Goal: Complete application form

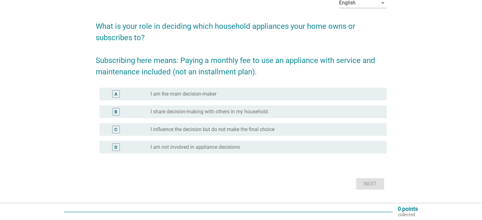
scroll to position [47, 0]
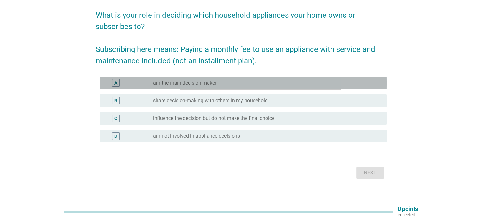
click at [305, 85] on div "radio_button_unchecked I am the main decision-maker" at bounding box center [262, 83] width 225 height 6
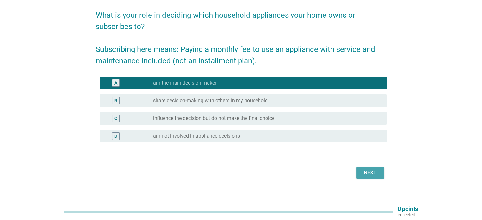
click at [368, 176] on div "Next" at bounding box center [370, 173] width 18 height 8
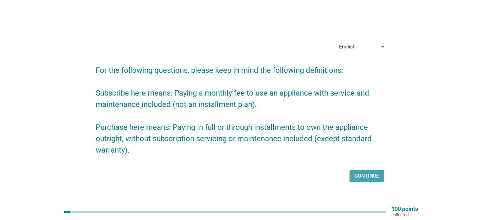
click at [356, 171] on button "Continue" at bounding box center [366, 175] width 35 height 11
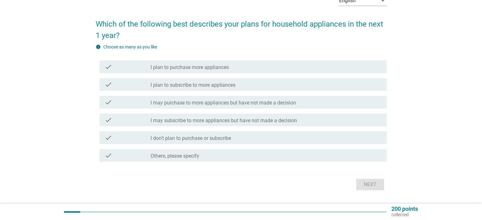
scroll to position [38, 0]
click at [299, 126] on div "check check_box_outline_blank I may subscribe to more appliances but have not m…" at bounding box center [241, 120] width 291 height 18
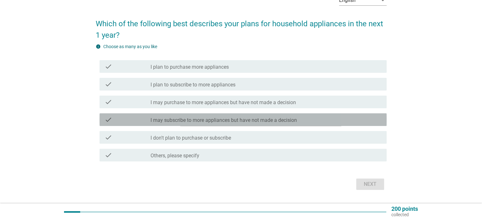
click at [300, 119] on div "check_box_outline_blank I may subscribe to more appliances but have not made a …" at bounding box center [265, 120] width 230 height 8
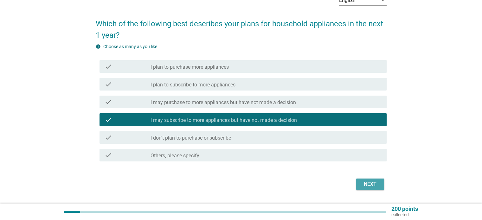
click at [372, 188] on button "Next" at bounding box center [370, 184] width 28 height 11
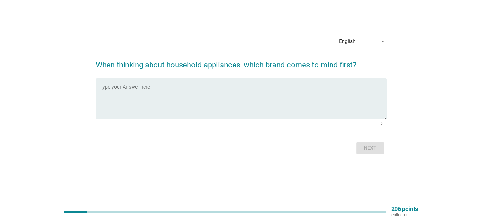
scroll to position [0, 0]
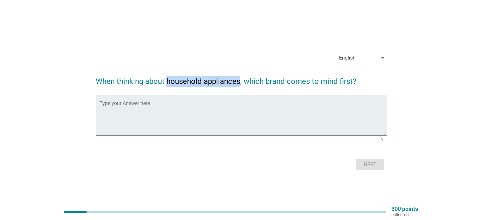
drag, startPoint x: 168, startPoint y: 81, endPoint x: 238, endPoint y: 86, distance: 70.8
click at [238, 86] on h2 "When thinking about household appliances, which brand comes to mind first?" at bounding box center [241, 78] width 291 height 18
click at [232, 82] on h2 "When thinking about household appliances, which brand comes to mind first?" at bounding box center [241, 78] width 291 height 18
drag, startPoint x: 163, startPoint y: 82, endPoint x: 239, endPoint y: 81, distance: 75.4
click at [239, 81] on h2 "When thinking about household appliances, which brand comes to mind first?" at bounding box center [241, 78] width 291 height 18
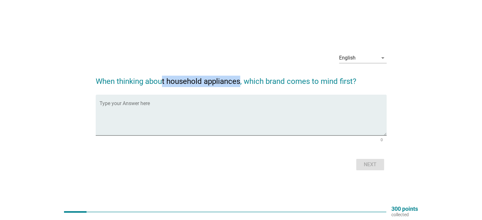
copy h2 "t household appliances"
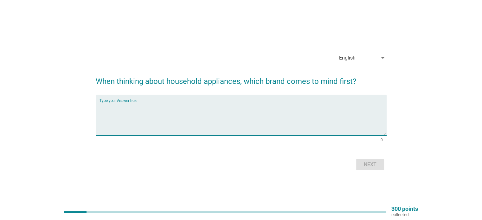
click at [149, 104] on textarea "Type your Answer here" at bounding box center [242, 118] width 287 height 33
type textarea "p"
type textarea "panasonic"
click at [371, 164] on div "Next" at bounding box center [370, 165] width 18 height 8
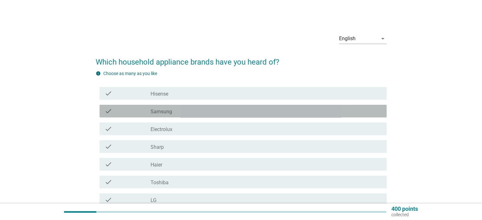
click at [214, 113] on div "check_box_outline_blank Samsung" at bounding box center [265, 111] width 230 height 8
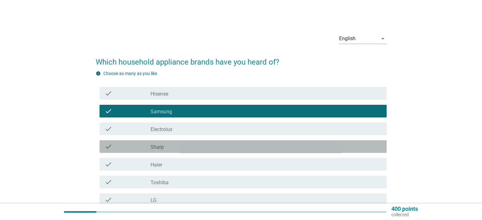
click at [213, 150] on div "check_box_outline_blank Sharp" at bounding box center [265, 147] width 230 height 8
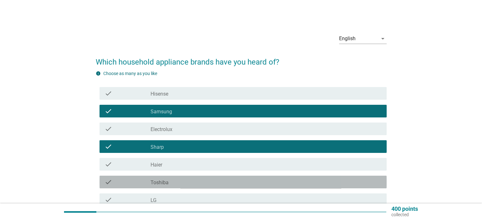
click at [267, 179] on div "check_box_outline_blank Toshiba" at bounding box center [265, 182] width 230 height 8
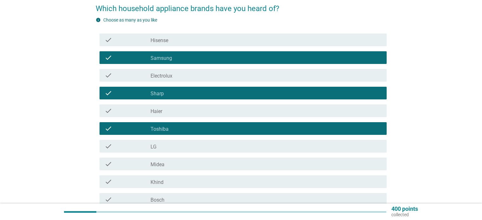
scroll to position [54, 0]
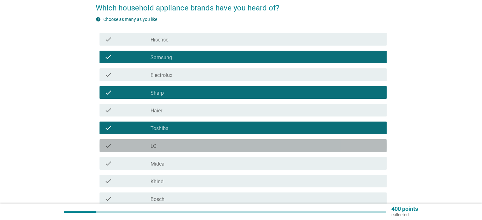
click at [247, 147] on div "check_box_outline_blank LG" at bounding box center [265, 146] width 230 height 8
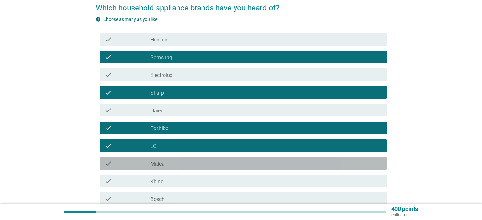
click at [225, 166] on div "check_box_outline_blank Midea" at bounding box center [265, 164] width 230 height 8
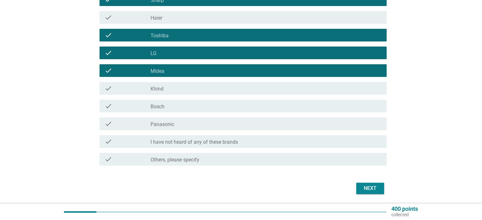
scroll to position [148, 0]
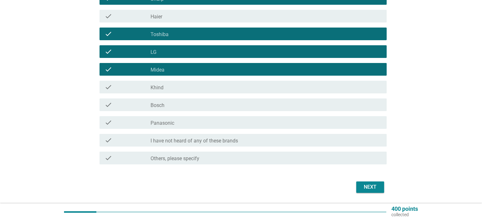
click at [262, 131] on div "check check_box_outline_blank Panasonic" at bounding box center [241, 123] width 291 height 18
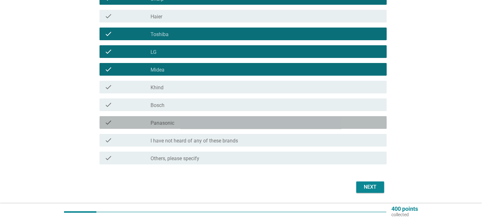
click at [256, 124] on div "check_box_outline_blank Panasonic" at bounding box center [265, 123] width 230 height 8
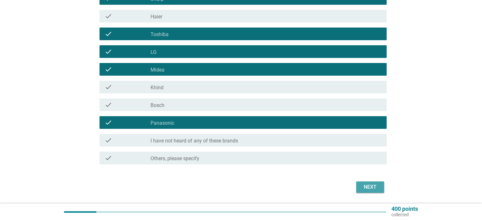
click at [369, 188] on div "Next" at bounding box center [370, 187] width 18 height 8
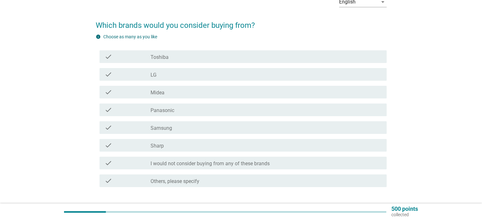
scroll to position [51, 0]
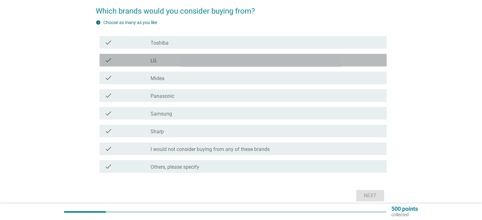
click at [202, 59] on div "check_box_outline_blank LG" at bounding box center [265, 60] width 230 height 8
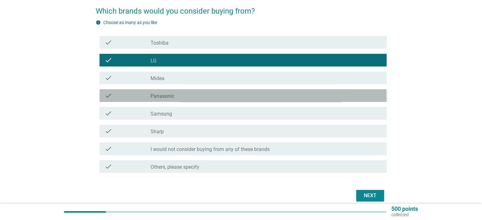
click at [188, 94] on div "check_box_outline_blank Panasonic" at bounding box center [265, 96] width 230 height 8
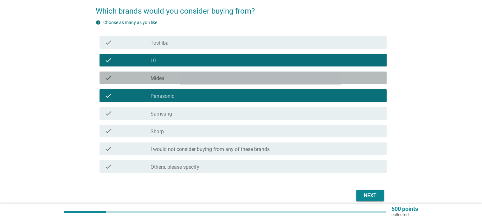
click at [177, 74] on div "check_box_outline_blank Midea" at bounding box center [265, 78] width 230 height 8
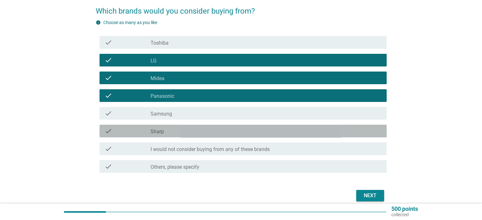
click at [209, 134] on div "check_box_outline_blank Sharp" at bounding box center [265, 131] width 230 height 8
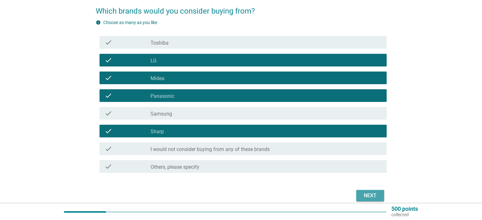
click at [370, 195] on div "Next" at bounding box center [370, 196] width 18 height 8
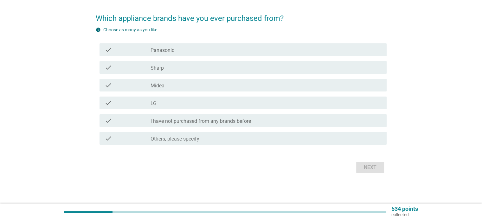
scroll to position [0, 0]
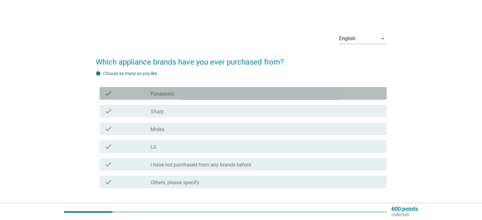
click at [195, 97] on div "check_box Panasonic" at bounding box center [265, 94] width 230 height 8
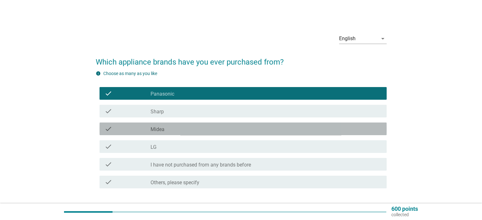
click at [170, 130] on div "check_box_outline_blank Midea" at bounding box center [265, 129] width 230 height 8
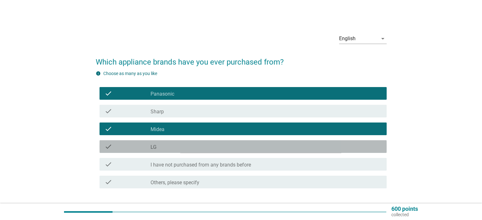
click at [168, 149] on div "check_box LG" at bounding box center [265, 147] width 230 height 8
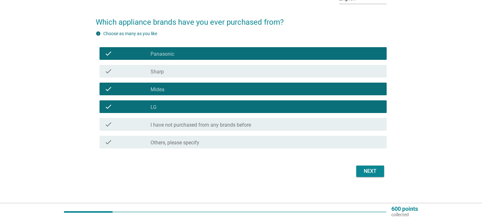
scroll to position [43, 0]
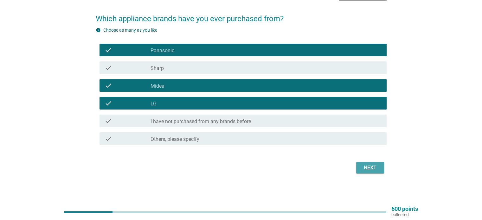
click at [380, 164] on button "Next" at bounding box center [370, 167] width 28 height 11
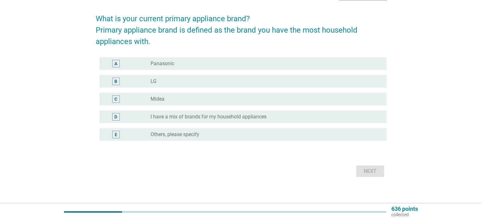
scroll to position [0, 0]
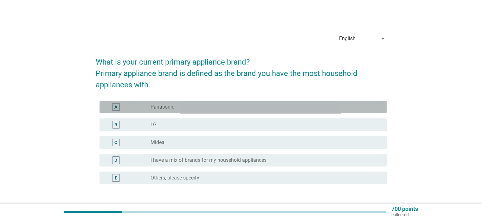
click at [198, 109] on div "radio_button_unchecked Panasonic" at bounding box center [262, 107] width 225 height 6
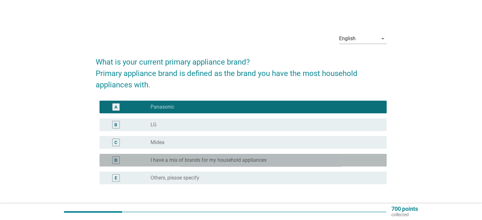
click at [303, 162] on div "radio_button_unchecked I have a mix of brands for my household appliances" at bounding box center [262, 160] width 225 height 6
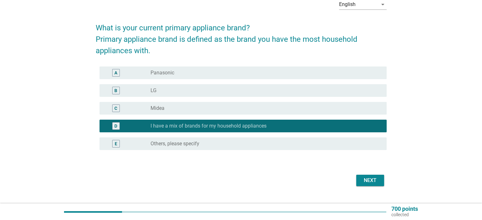
scroll to position [41, 0]
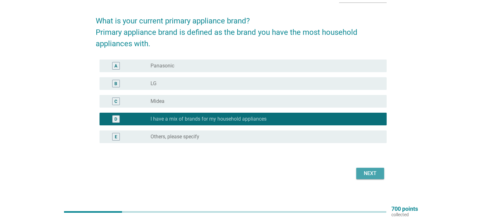
click at [379, 177] on button "Next" at bounding box center [370, 173] width 28 height 11
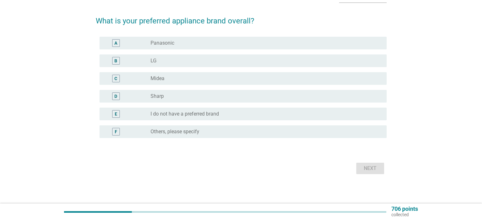
scroll to position [0, 0]
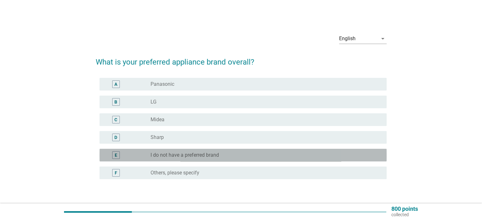
click at [228, 155] on div "radio_button_unchecked I do not have a preferred brand" at bounding box center [262, 155] width 225 height 6
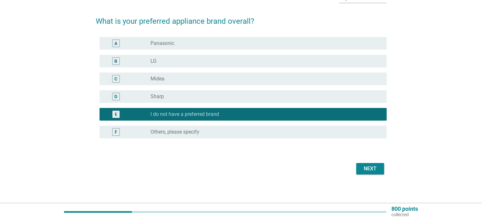
scroll to position [42, 0]
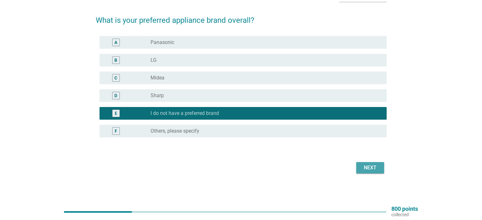
click at [374, 166] on div "Next" at bounding box center [370, 168] width 18 height 8
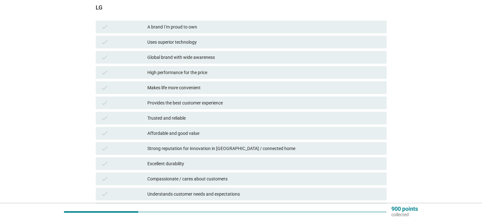
scroll to position [84, 0]
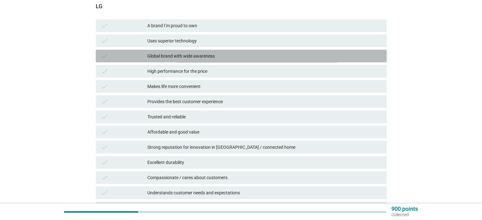
click at [250, 58] on div "Global brand with wide awareness" at bounding box center [264, 56] width 234 height 8
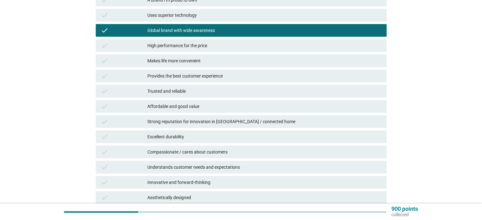
scroll to position [114, 0]
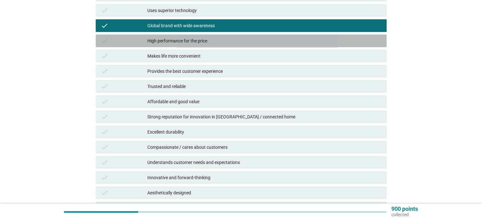
click at [233, 38] on div "High performance for the price" at bounding box center [264, 41] width 234 height 8
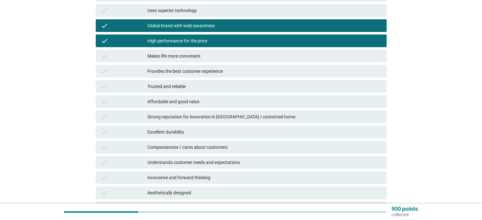
scroll to position [194, 0]
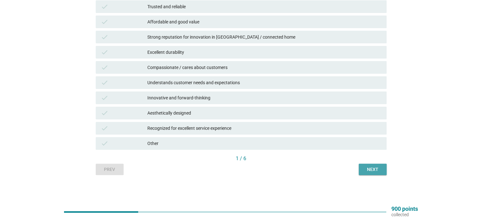
click at [382, 171] on button "Next" at bounding box center [372, 169] width 28 height 11
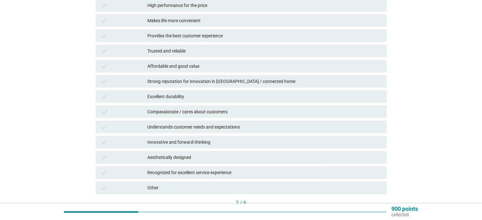
scroll to position [153, 0]
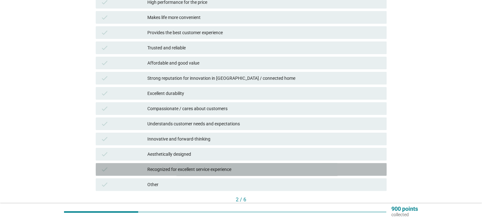
click at [271, 171] on div "Recognized for excellent service experience" at bounding box center [264, 170] width 234 height 8
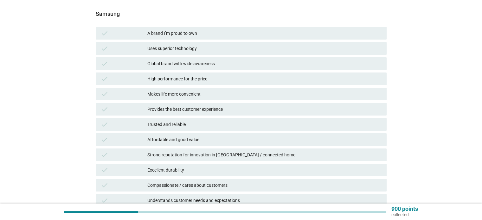
scroll to position [83, 0]
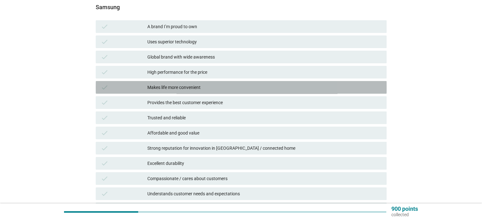
click at [211, 84] on div "Makes life more convenient" at bounding box center [264, 88] width 234 height 8
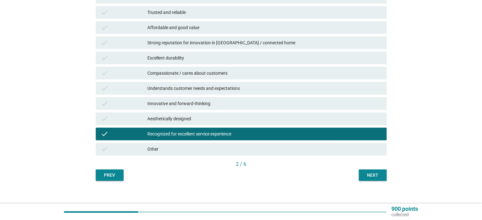
scroll to position [194, 0]
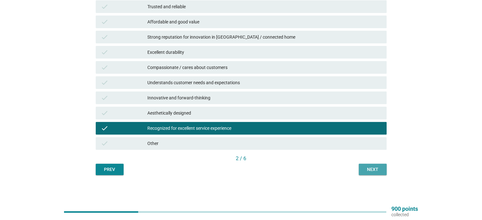
click at [376, 173] on div "Next" at bounding box center [372, 169] width 18 height 7
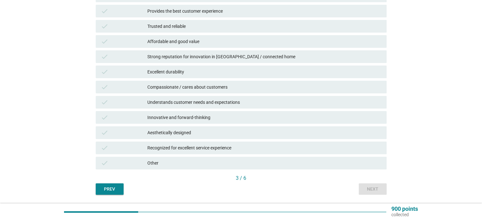
scroll to position [183, 0]
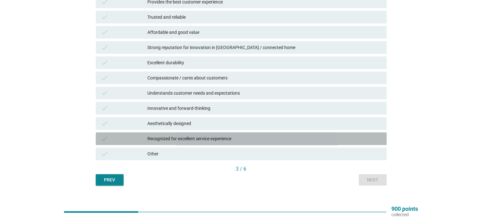
click at [269, 137] on div "Recognized for excellent service experience" at bounding box center [264, 139] width 234 height 8
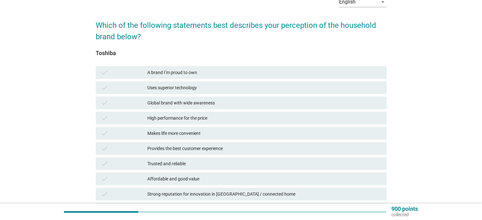
scroll to position [36, 0]
click at [223, 90] on div "Uses superior technology" at bounding box center [264, 88] width 234 height 8
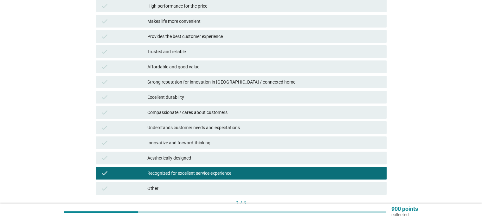
scroll to position [194, 0]
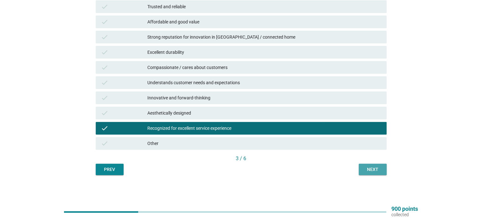
click at [377, 172] on div "Next" at bounding box center [372, 169] width 18 height 7
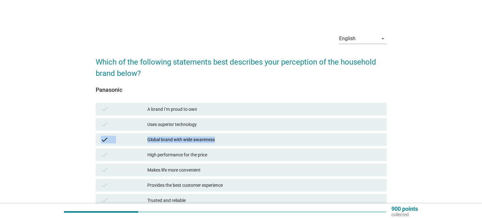
drag, startPoint x: 472, startPoint y: 117, endPoint x: 480, endPoint y: 142, distance: 25.3
click at [480, 142] on div "English arrow_drop_down Which of the following statements best describes your p…" at bounding box center [241, 198] width 482 height 397
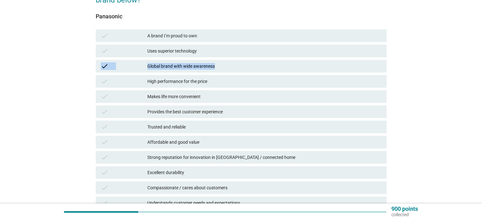
scroll to position [73, 0]
drag, startPoint x: 479, startPoint y: 108, endPoint x: 483, endPoint y: 123, distance: 14.7
click at [481, 123] on html "English Bahasa Melayu English arrow_drop_down Which of the following statements…" at bounding box center [241, 125] width 482 height 397
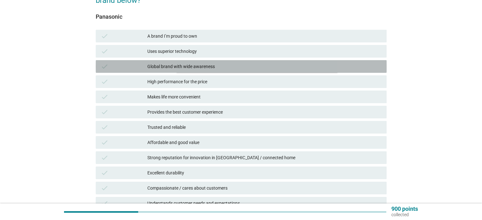
click at [165, 67] on div "Global brand with wide awareness" at bounding box center [264, 67] width 234 height 8
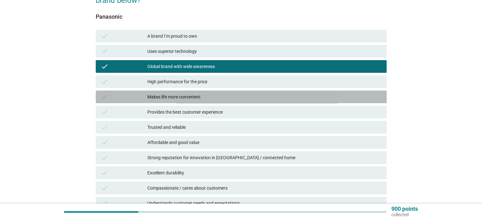
click at [182, 94] on div "Makes life more convenient" at bounding box center [264, 97] width 234 height 8
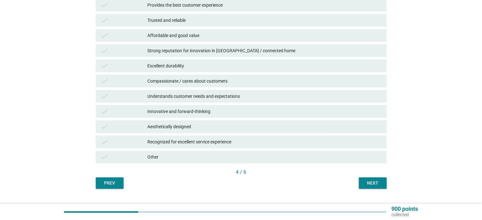
scroll to position [194, 0]
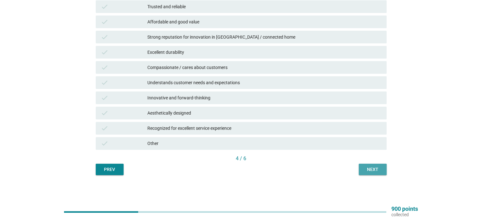
click at [369, 172] on div "Next" at bounding box center [372, 169] width 18 height 7
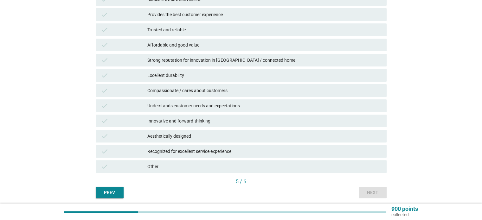
scroll to position [172, 0]
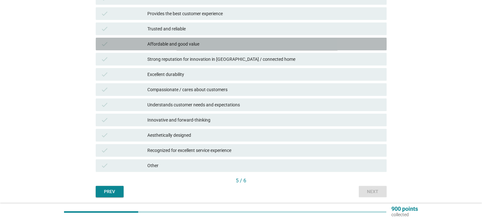
click at [217, 43] on div "Affordable and good value" at bounding box center [264, 44] width 234 height 8
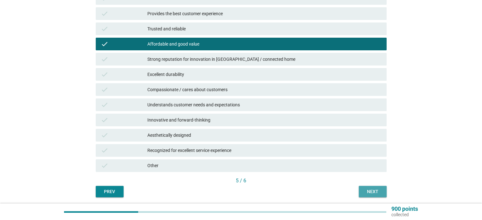
click at [382, 190] on button "Next" at bounding box center [372, 191] width 28 height 11
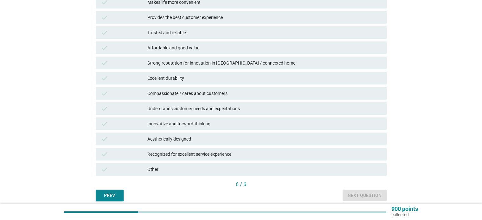
scroll to position [169, 0]
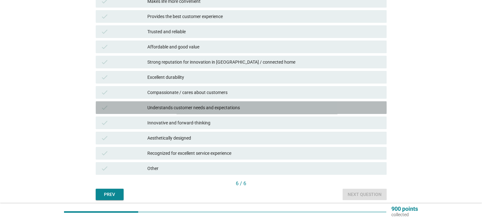
click at [291, 104] on div "Understands customer needs and expectations" at bounding box center [264, 108] width 234 height 8
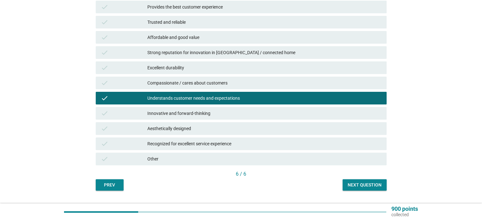
scroll to position [179, 0]
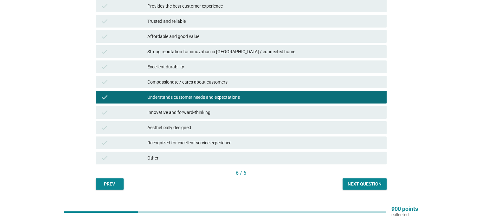
click at [387, 188] on div "English arrow_drop_down Which of the following statements best describes your p…" at bounding box center [241, 19] width 301 height 350
click at [375, 187] on div "Next question" at bounding box center [364, 184] width 34 height 7
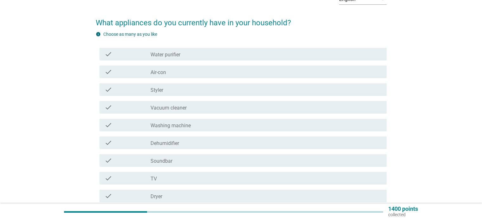
scroll to position [28, 0]
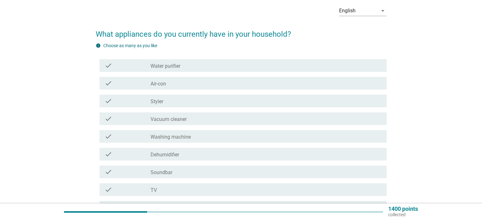
click at [225, 77] on div "check check_box_outline_blank Air-con" at bounding box center [242, 83] width 287 height 13
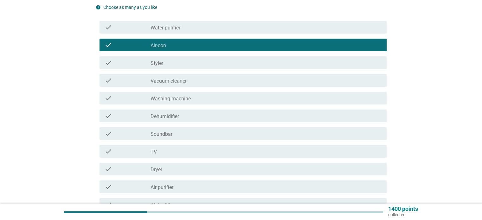
scroll to position [91, 0]
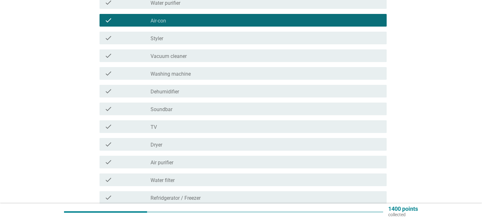
click at [262, 141] on div "check_box_outline_blank Dryer" at bounding box center [265, 145] width 230 height 8
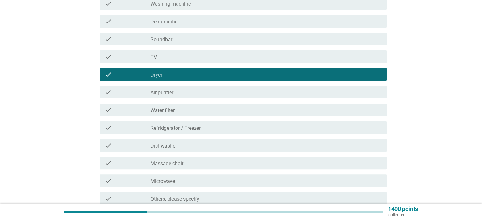
scroll to position [163, 0]
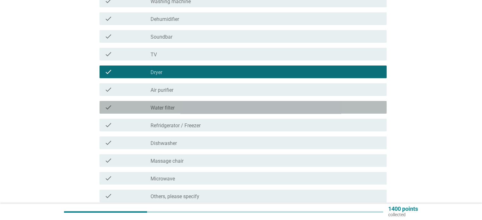
click at [236, 106] on div "check_box_outline_blank Water filter" at bounding box center [265, 108] width 230 height 8
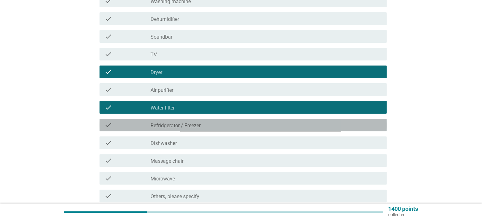
click at [244, 121] on div "check_box_outline_blank Refridgerator / [PERSON_NAME]" at bounding box center [265, 125] width 230 height 8
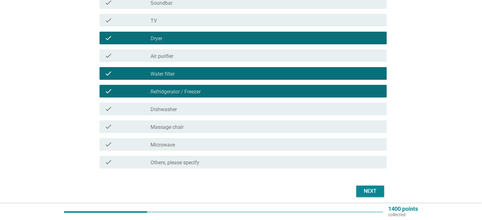
scroll to position [198, 0]
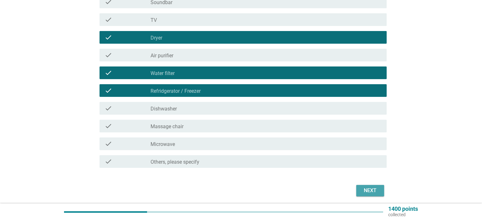
click at [364, 192] on div "Next" at bounding box center [370, 191] width 18 height 8
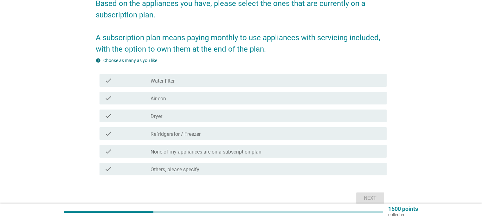
scroll to position [58, 0]
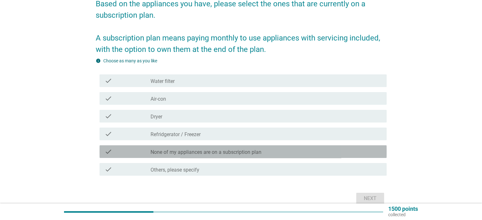
click at [253, 155] on div "check check_box_outline_blank None of my appliances are on a subscription plan" at bounding box center [242, 151] width 287 height 13
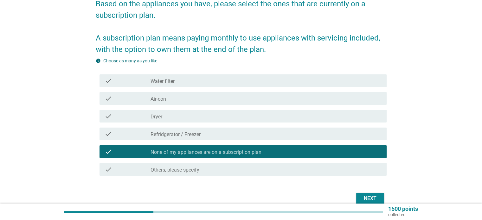
click at [368, 197] on div "Next" at bounding box center [370, 199] width 18 height 8
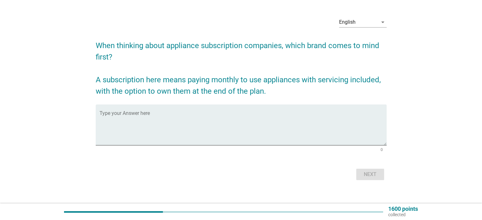
scroll to position [23, 0]
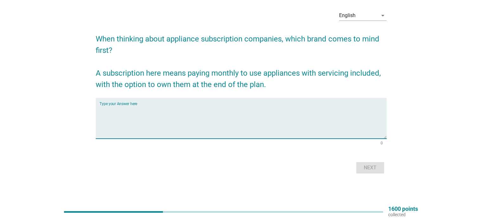
click at [232, 106] on textarea "Type your Answer here" at bounding box center [242, 121] width 287 height 33
type textarea "cooker"
click at [376, 168] on div "Next" at bounding box center [370, 168] width 18 height 8
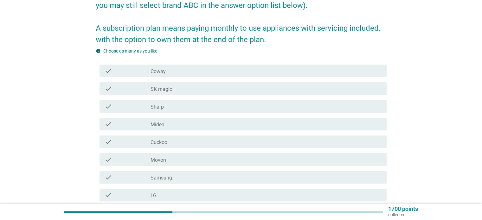
scroll to position [104, 0]
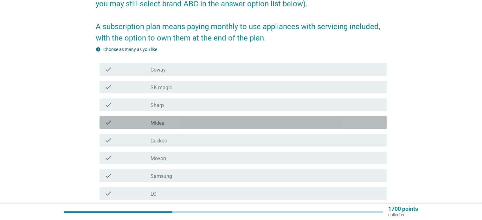
click at [190, 124] on div "check_box_outline_blank Midea" at bounding box center [265, 123] width 230 height 8
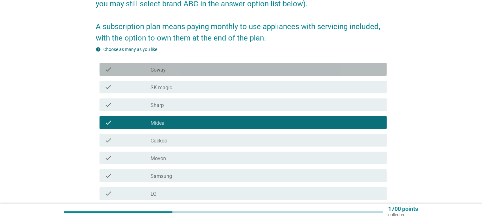
click at [175, 63] on div "check check_box_outline_blank Coway" at bounding box center [242, 69] width 287 height 13
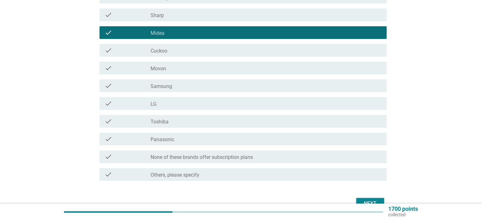
scroll to position [196, 0]
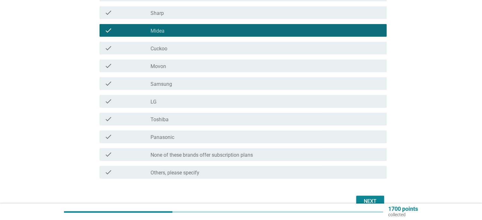
click at [246, 82] on div "check_box_outline_blank Samsung" at bounding box center [265, 84] width 230 height 8
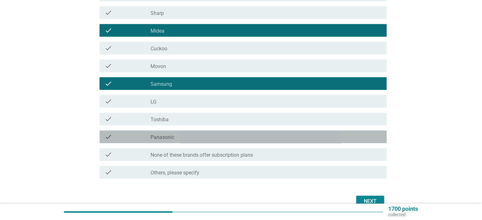
click at [228, 138] on div "check_box_outline_blank Panasonic" at bounding box center [265, 137] width 230 height 8
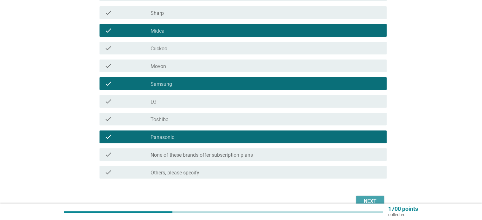
click at [367, 203] on div "Next" at bounding box center [370, 202] width 18 height 8
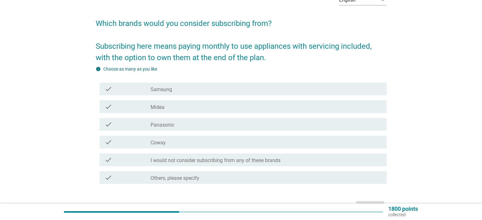
scroll to position [41, 0]
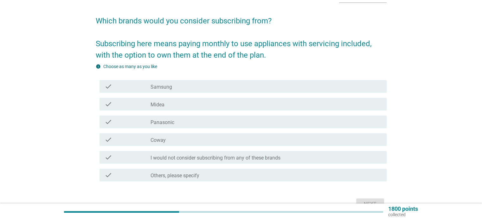
click at [250, 85] on div "check_box Samsung" at bounding box center [265, 87] width 230 height 8
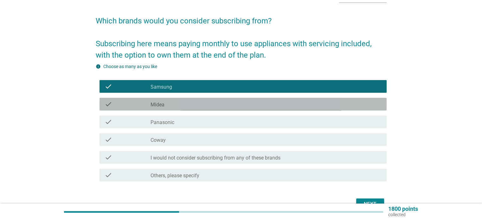
click at [223, 106] on div "check_box Midea" at bounding box center [265, 104] width 230 height 8
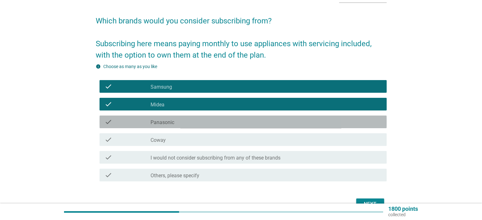
click at [207, 124] on div "check_box Panasonic" at bounding box center [265, 122] width 230 height 8
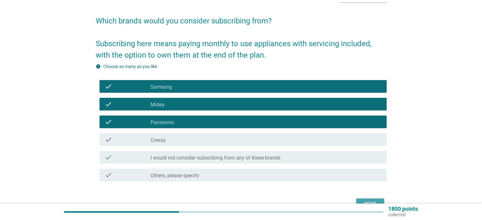
click at [364, 199] on button "Next" at bounding box center [370, 203] width 28 height 11
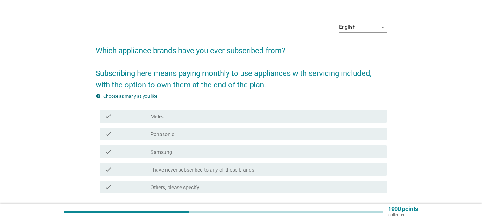
scroll to position [14, 0]
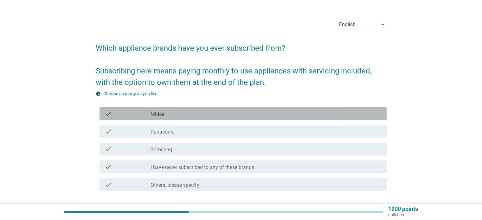
click at [239, 113] on div "check_box Midea" at bounding box center [265, 114] width 230 height 8
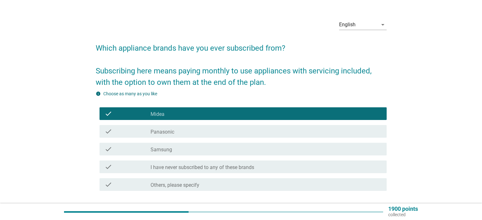
click at [215, 138] on div "check check_box Panasonic" at bounding box center [241, 132] width 291 height 18
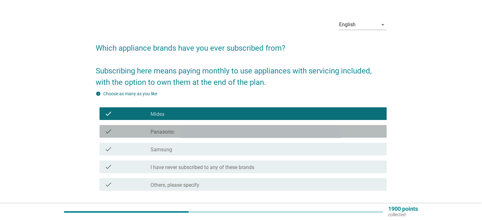
click at [211, 133] on div "check_box Panasonic" at bounding box center [265, 132] width 230 height 8
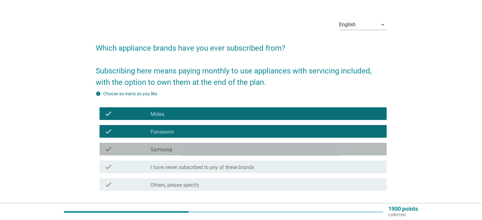
click at [204, 145] on div "check_box Samsung" at bounding box center [265, 149] width 230 height 8
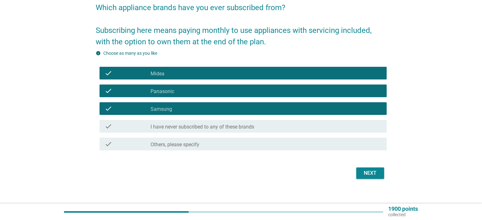
scroll to position [55, 0]
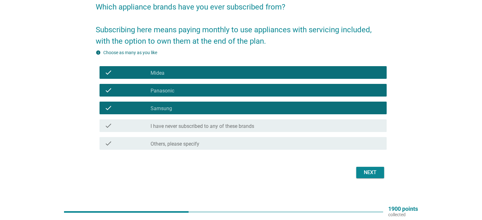
click at [284, 127] on div "check_box_outline_blank I have never subscribed to any of these brands" at bounding box center [265, 126] width 230 height 8
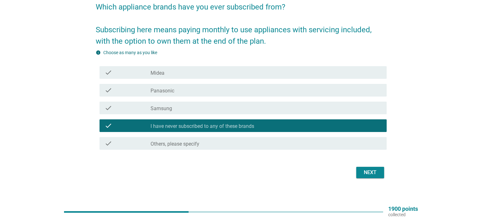
click at [373, 174] on div "Next" at bounding box center [370, 173] width 18 height 8
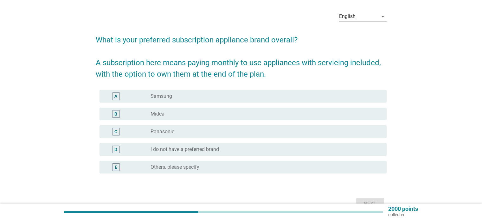
scroll to position [30, 0]
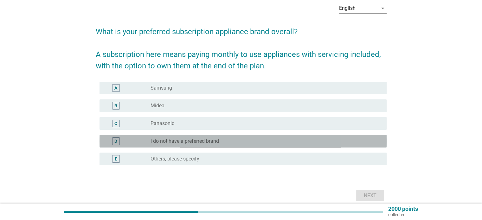
click at [268, 144] on div "radio_button_unchecked I do not have a preferred brand" at bounding box center [265, 141] width 230 height 8
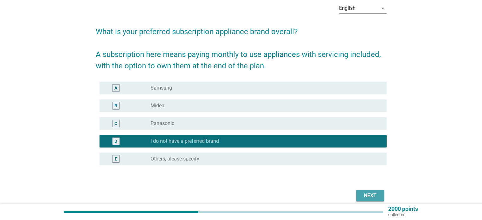
click at [376, 193] on div "Next" at bounding box center [370, 196] width 18 height 8
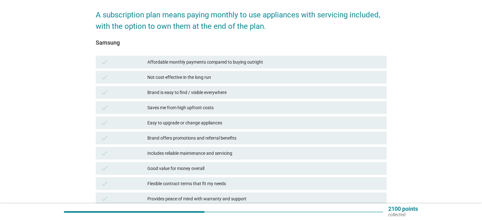
scroll to position [95, 0]
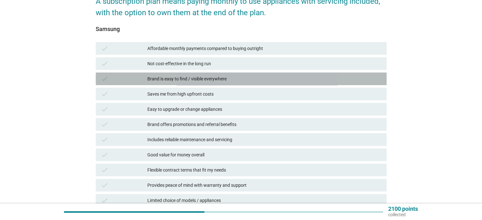
click at [262, 77] on div "Brand is easy to find / visible everywhere" at bounding box center [264, 79] width 234 height 8
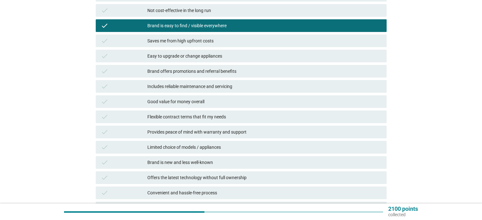
scroll to position [149, 0]
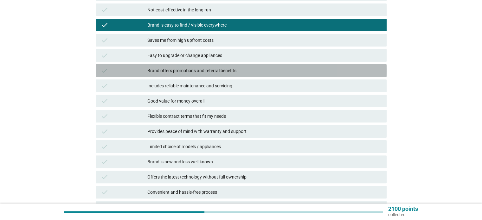
click at [248, 71] on div "Brand offers promotions and referral benefits" at bounding box center [264, 71] width 234 height 8
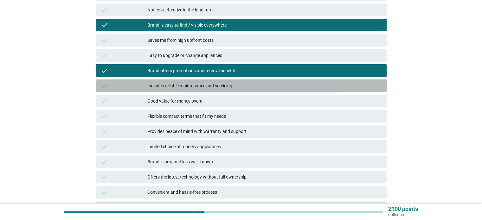
click at [276, 83] on div "Includes reliable maintenance and servicing" at bounding box center [264, 86] width 234 height 8
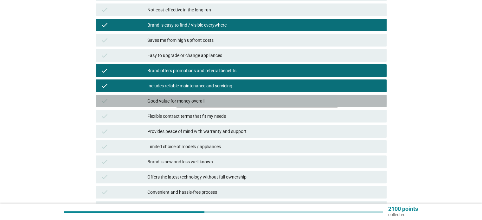
click at [223, 104] on div "Good value for money overall" at bounding box center [264, 101] width 234 height 8
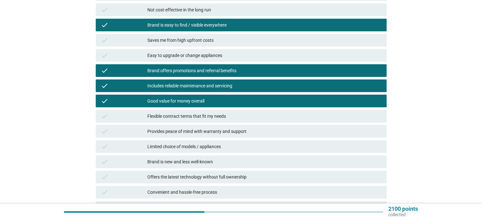
scroll to position [213, 0]
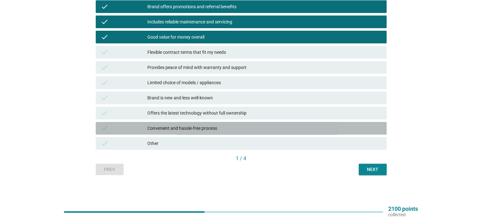
click at [286, 126] on div "Convenient and hassle-free process" at bounding box center [264, 128] width 234 height 8
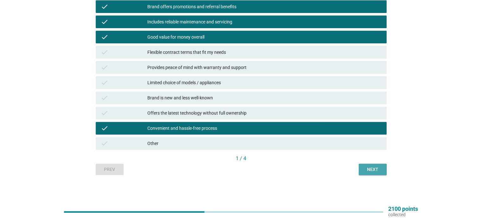
click at [371, 166] on div "Next" at bounding box center [372, 169] width 18 height 7
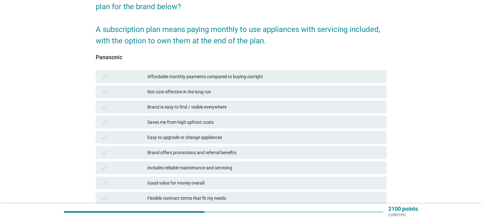
scroll to position [75, 0]
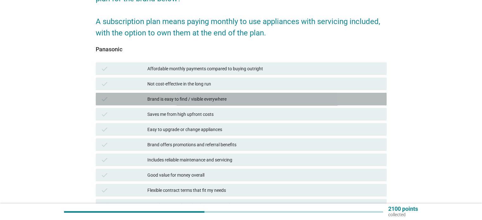
click at [273, 95] on div "check Brand is easy to find / visible everywhere" at bounding box center [241, 99] width 291 height 13
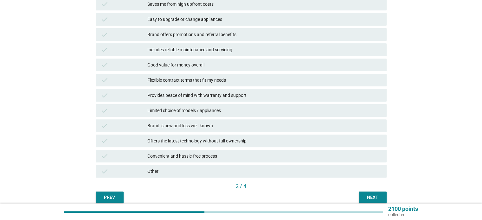
scroll to position [182, 0]
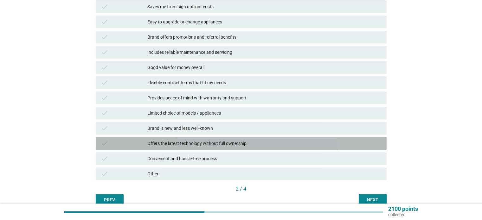
click at [233, 143] on div "Offers the latest technology without full ownership" at bounding box center [264, 144] width 234 height 8
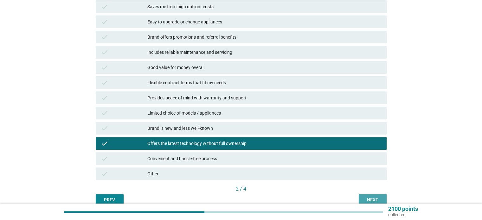
click at [372, 202] on div "Next" at bounding box center [372, 200] width 18 height 7
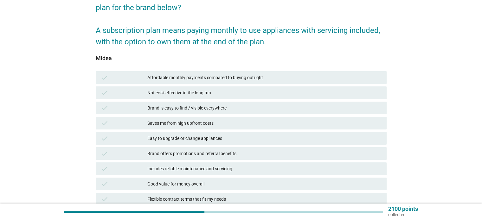
scroll to position [62, 0]
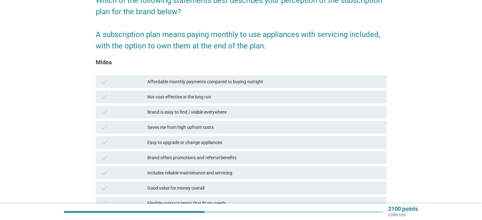
click at [259, 83] on div "Affordable monthly payments compared to buying outright" at bounding box center [264, 82] width 234 height 8
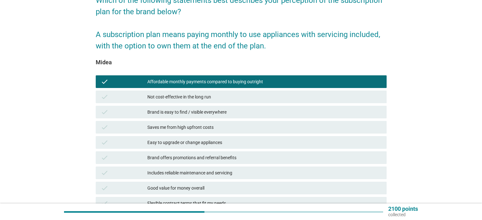
scroll to position [94, 0]
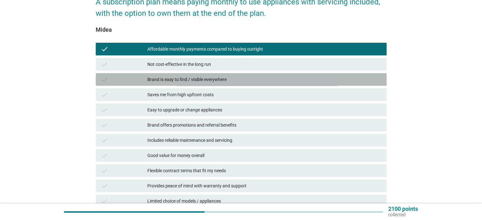
click at [238, 82] on div "Brand is easy to find / visible everywhere" at bounding box center [264, 80] width 234 height 8
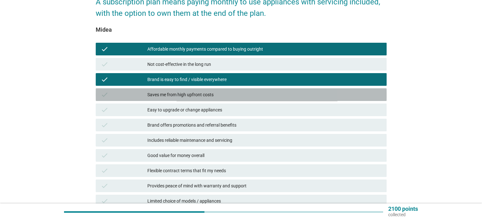
click at [236, 93] on div "Saves me from high upfront costs" at bounding box center [264, 95] width 234 height 8
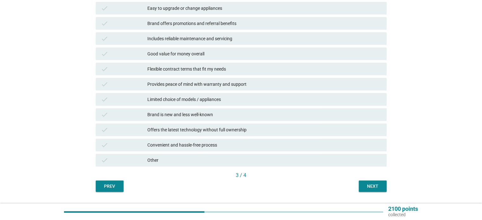
scroll to position [201, 0]
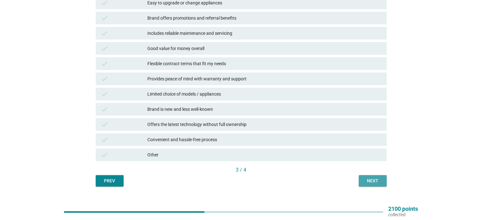
click at [372, 178] on div "Next" at bounding box center [372, 181] width 18 height 7
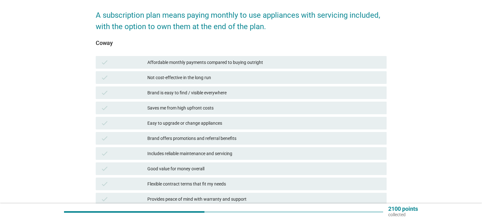
scroll to position [81, 0]
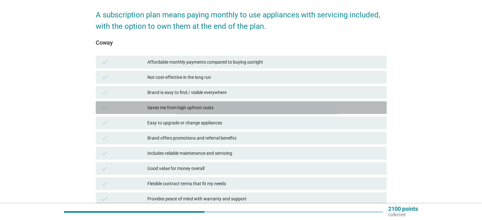
click at [198, 107] on div "Saves me from high upfront costs" at bounding box center [264, 108] width 234 height 8
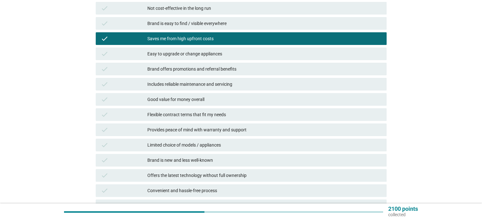
scroll to position [213, 0]
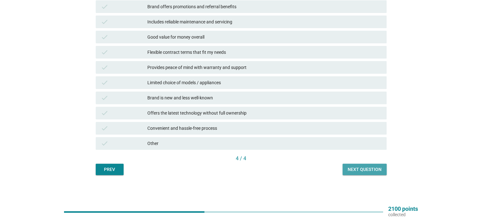
click at [380, 168] on div "Next question" at bounding box center [364, 169] width 34 height 7
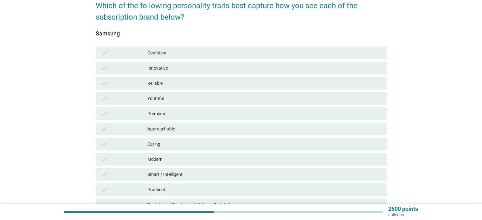
scroll to position [56, 0]
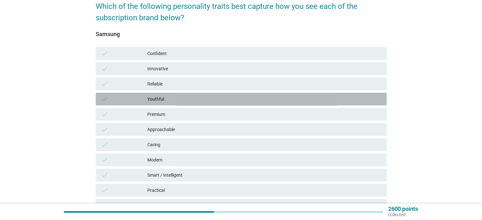
click at [180, 101] on div "Youthful" at bounding box center [264, 99] width 234 height 8
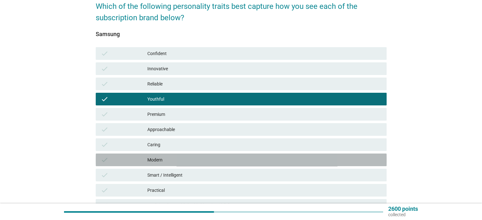
click at [198, 159] on div "Modern" at bounding box center [264, 160] width 234 height 8
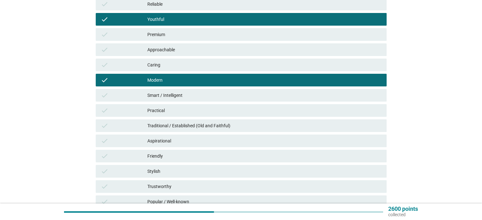
scroll to position [136, 0]
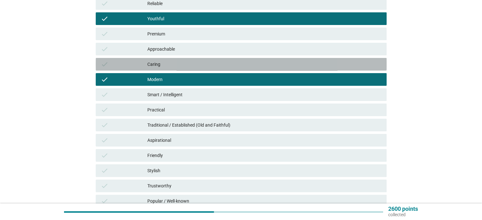
click at [213, 60] on div "Caring" at bounding box center [264, 64] width 234 height 8
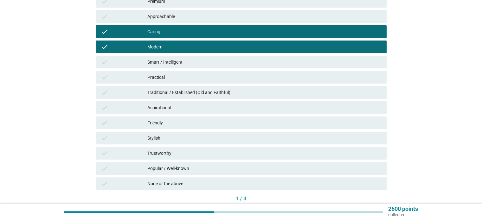
scroll to position [209, 0]
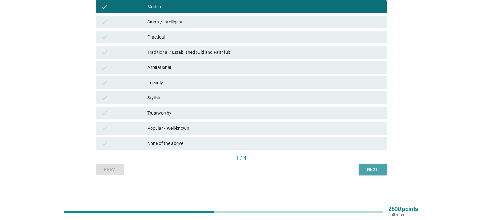
click at [375, 166] on div "Next" at bounding box center [372, 169] width 18 height 7
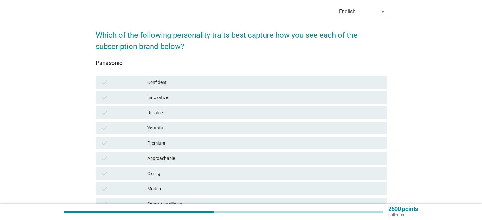
scroll to position [28, 0]
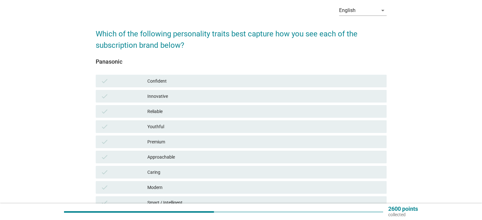
click at [210, 79] on div "Confident" at bounding box center [264, 81] width 234 height 8
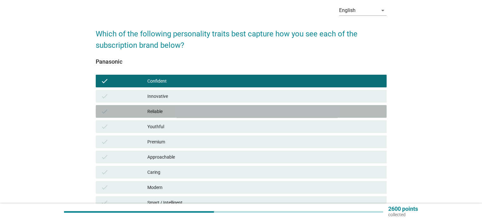
click at [279, 113] on div "Reliable" at bounding box center [264, 112] width 234 height 8
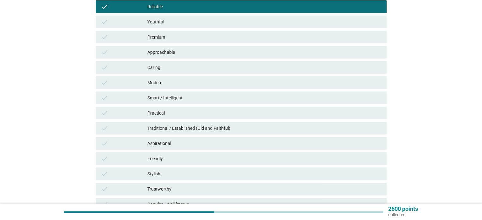
scroll to position [149, 0]
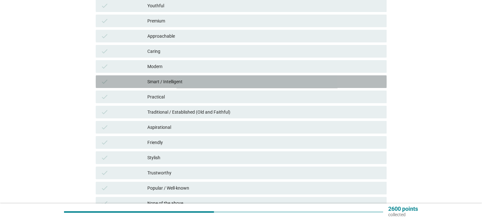
click at [228, 76] on div "check Smart / Intelligent" at bounding box center [241, 81] width 291 height 13
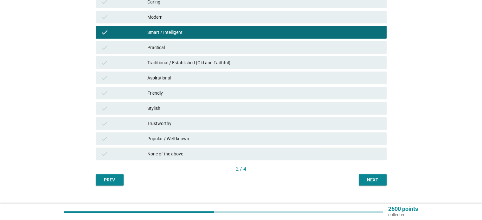
scroll to position [209, 0]
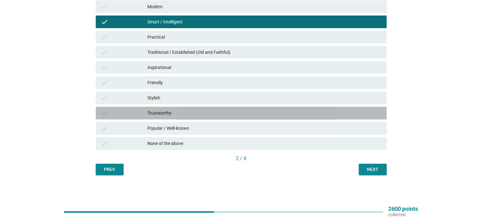
click at [247, 111] on div "Trustworthy" at bounding box center [264, 113] width 234 height 8
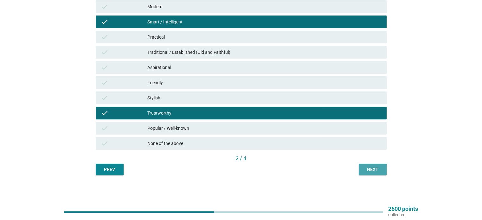
click at [375, 170] on div "Next" at bounding box center [372, 169] width 18 height 7
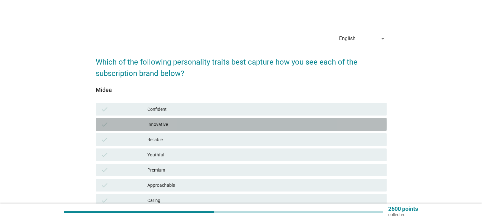
click at [267, 126] on div "Innovative" at bounding box center [264, 125] width 234 height 8
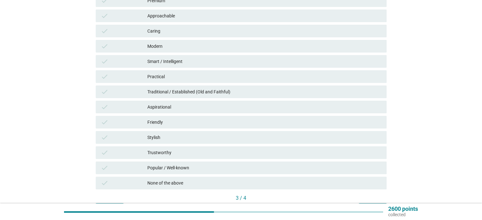
scroll to position [173, 0]
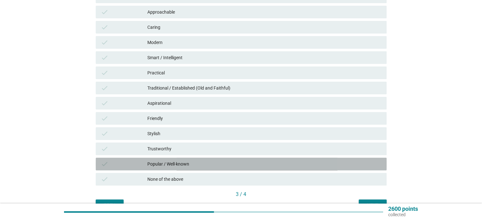
click at [256, 163] on div "Popular / Well-known" at bounding box center [264, 164] width 234 height 8
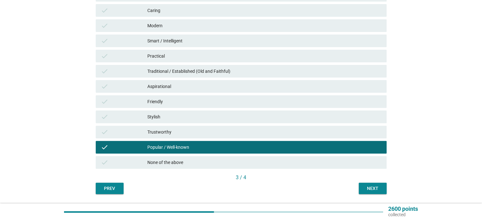
scroll to position [209, 0]
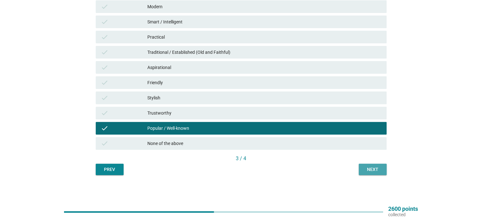
click at [383, 173] on button "Next" at bounding box center [372, 169] width 28 height 11
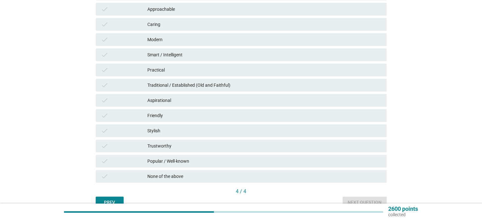
scroll to position [175, 0]
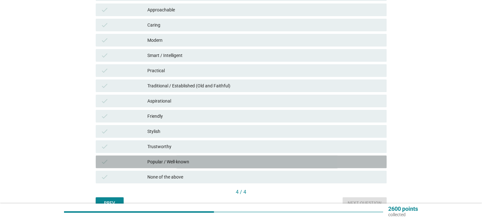
click at [221, 161] on div "Popular / Well-known" at bounding box center [264, 162] width 234 height 8
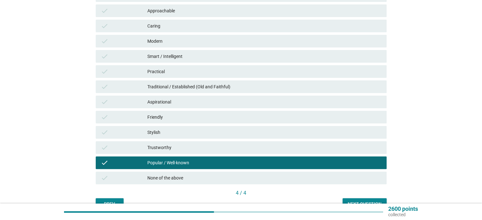
scroll to position [190, 0]
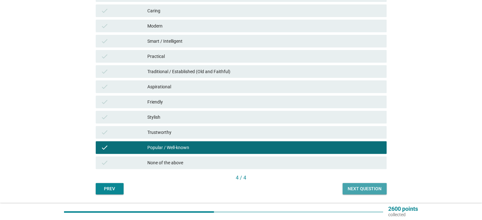
click at [379, 188] on div "Next question" at bounding box center [364, 189] width 34 height 7
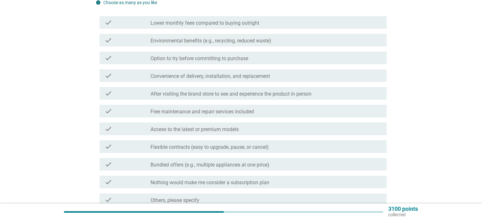
scroll to position [87, 0]
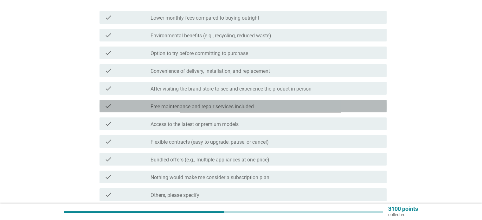
click at [247, 106] on label "Free maintenance and repair services included" at bounding box center [201, 107] width 103 height 6
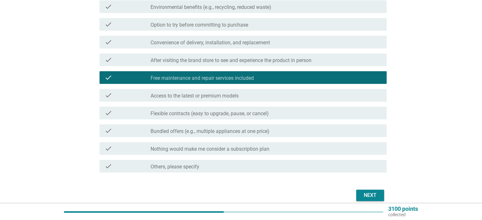
scroll to position [117, 0]
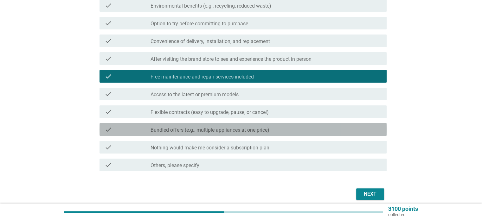
click at [295, 129] on div "check_box_outline_blank Bundled offers (e.g., multiple appliances at one price)" at bounding box center [265, 130] width 230 height 8
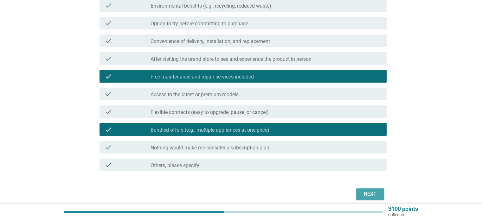
click at [370, 196] on div "Next" at bounding box center [370, 194] width 18 height 8
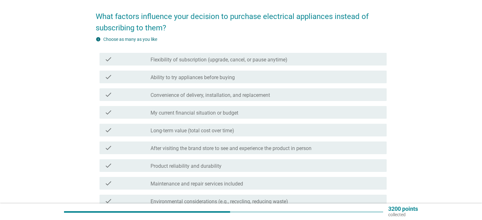
scroll to position [49, 0]
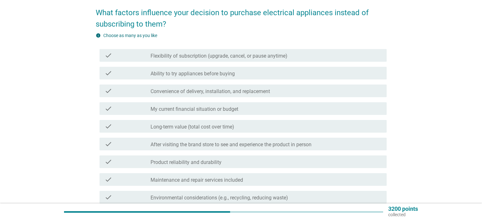
click at [310, 71] on div "check_box_outline_blank Ability to try appliances before buying" at bounding box center [265, 73] width 230 height 8
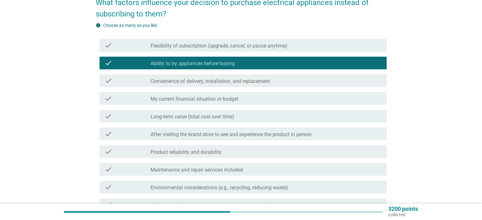
scroll to position [65, 0]
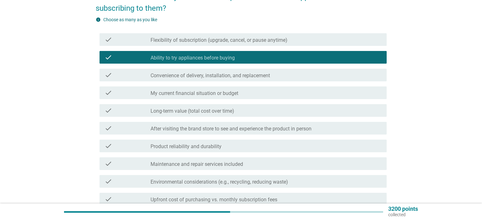
click at [290, 76] on div "check_box_outline_blank Convenience of delivery, installation, and replacement" at bounding box center [265, 75] width 230 height 8
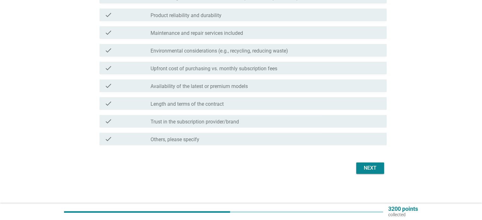
scroll to position [197, 0]
click at [300, 117] on div "check_box_outline_blank Trust in the subscription provider/brand" at bounding box center [265, 121] width 230 height 8
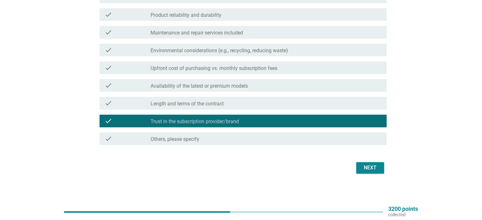
click at [371, 171] on div "Next" at bounding box center [370, 168] width 18 height 8
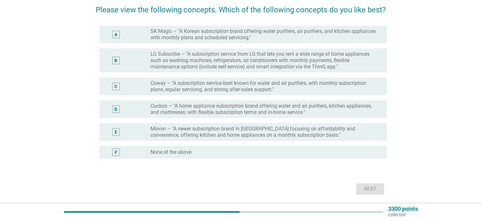
scroll to position [55, 0]
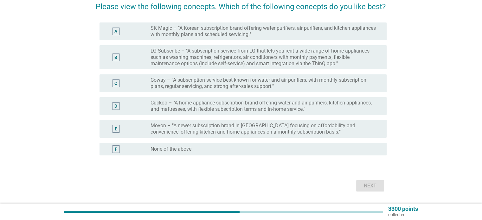
drag, startPoint x: 461, startPoint y: 117, endPoint x: 461, endPoint y: 110, distance: 7.6
click at [461, 110] on div "English arrow_drop_down Please view the following concepts. Which of the follow…" at bounding box center [240, 83] width 451 height 230
drag, startPoint x: 468, startPoint y: 110, endPoint x: 469, endPoint y: 98, distance: 11.4
click at [469, 98] on div "English arrow_drop_down Please view the following concepts. Which of the follow…" at bounding box center [241, 83] width 466 height 246
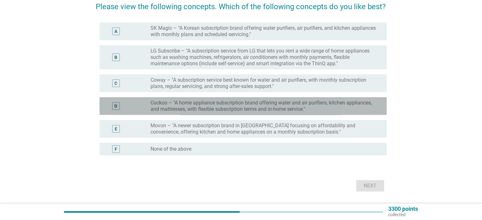
click at [294, 102] on label "Cuckoo – "A home appliance subscription brand offering water and air purifiers,…" at bounding box center [262, 106] width 225 height 13
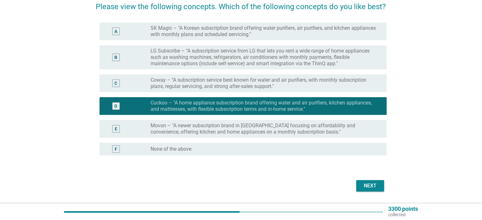
click at [360, 184] on button "Next" at bounding box center [370, 185] width 28 height 11
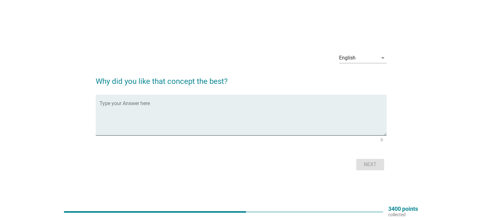
scroll to position [16, 0]
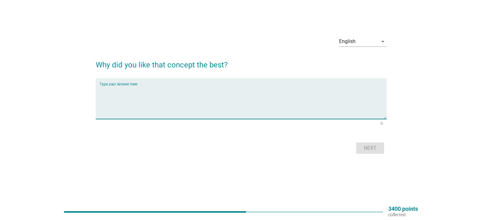
click at [169, 103] on textarea "Type your Answer here" at bounding box center [242, 102] width 287 height 33
type textarea "p"
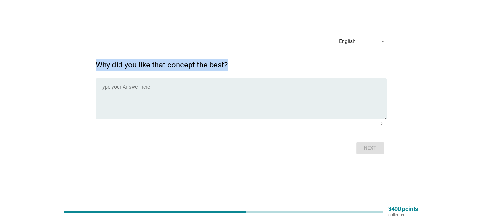
drag, startPoint x: 97, startPoint y: 60, endPoint x: 230, endPoint y: 64, distance: 134.0
click at [230, 64] on h2 "Why did you like that concept the best?" at bounding box center [241, 62] width 291 height 18
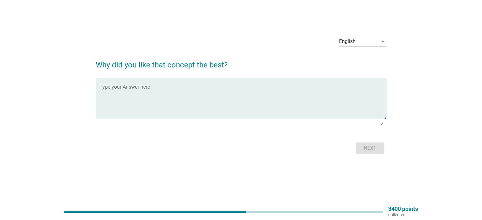
click at [219, 71] on form "Why did you like that concept the best? Type your Answer here 0 Next" at bounding box center [241, 104] width 291 height 103
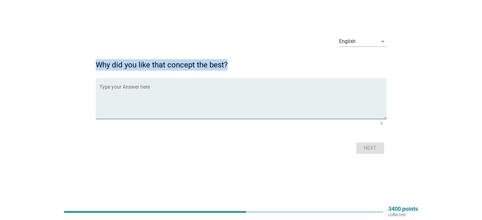
drag, startPoint x: 97, startPoint y: 65, endPoint x: 229, endPoint y: 60, distance: 132.1
click at [229, 60] on h2 "Why did you like that concept the best?" at bounding box center [241, 62] width 291 height 18
copy h2 "Why did you like that concept the best?"
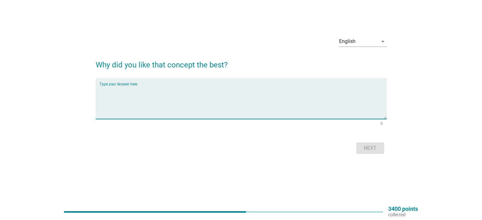
click at [188, 109] on textarea "Type your Answer here" at bounding box center [242, 102] width 287 height 33
click at [248, 92] on textarea "t" at bounding box center [242, 102] width 287 height 33
type textarea "t"
type textarea "c"
type textarea "save money"
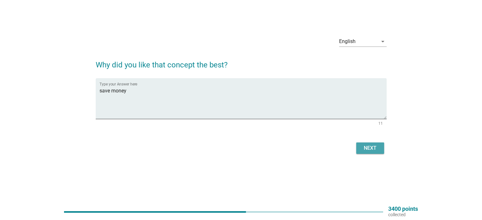
click at [367, 149] on div "Next" at bounding box center [370, 148] width 18 height 8
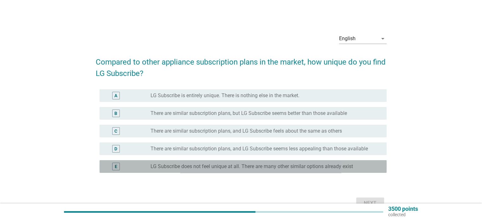
click at [225, 163] on label "LG Subscribe does not feel unique at all. There are many other similar options …" at bounding box center [251, 166] width 202 height 6
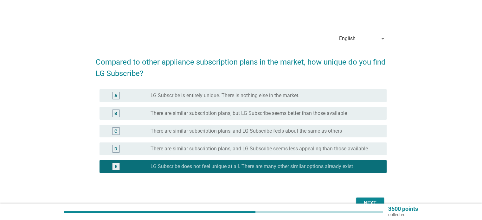
scroll to position [30, 0]
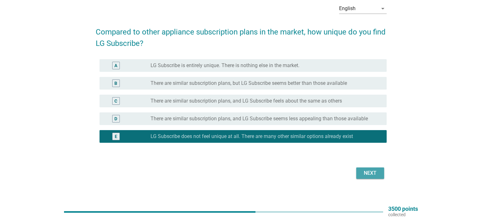
click at [381, 171] on button "Next" at bounding box center [370, 172] width 28 height 11
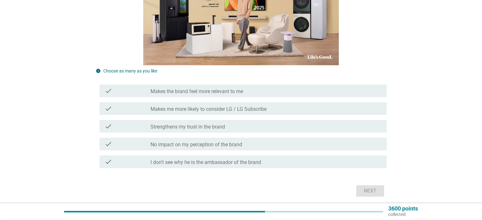
scroll to position [158, 0]
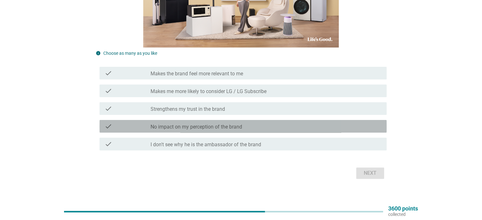
click at [304, 124] on div "check_box_outline_blank No impact on my perception of the brand" at bounding box center [265, 127] width 230 height 8
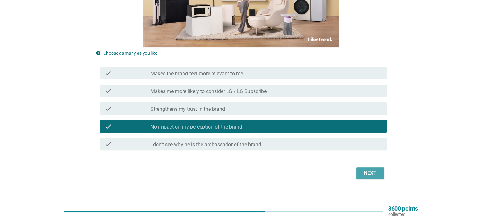
click at [365, 168] on button "Next" at bounding box center [370, 172] width 28 height 11
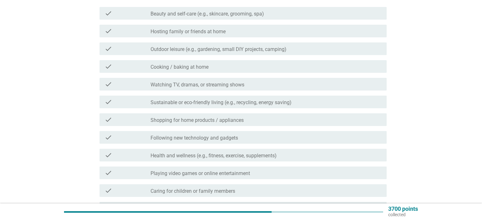
scroll to position [85, 0]
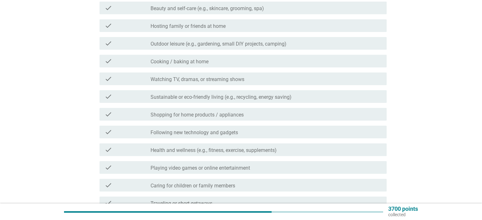
click at [253, 72] on div "check check_box_outline_blank Watching TV, dramas, or streaming shows" at bounding box center [242, 78] width 287 height 13
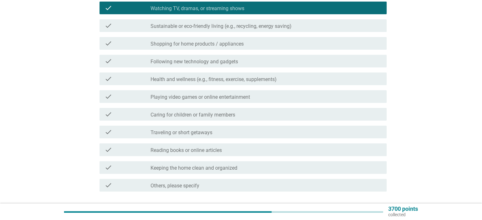
scroll to position [167, 0]
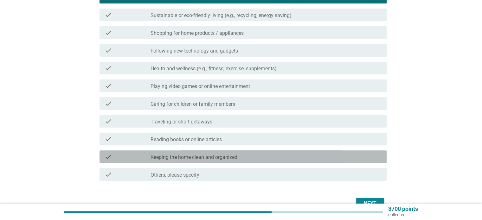
click at [294, 156] on div "check_box_outline_blank Keeping the home clean and organized" at bounding box center [265, 157] width 230 height 8
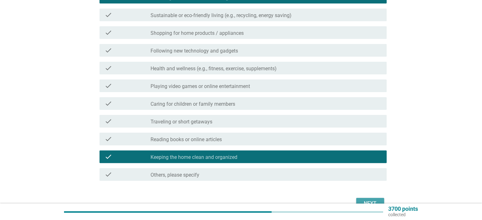
click at [367, 202] on div "Next" at bounding box center [370, 204] width 18 height 8
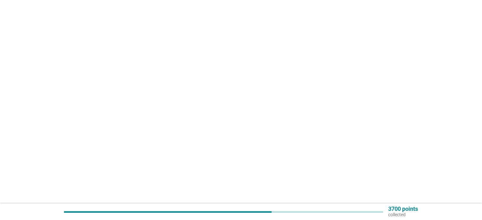
scroll to position [0, 0]
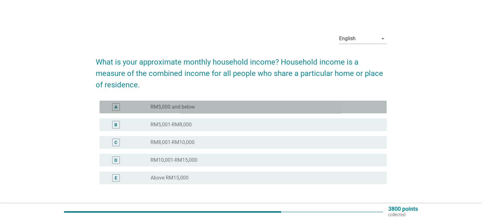
click at [213, 104] on div "radio_button_unchecked RM5,000 and below" at bounding box center [262, 107] width 225 height 6
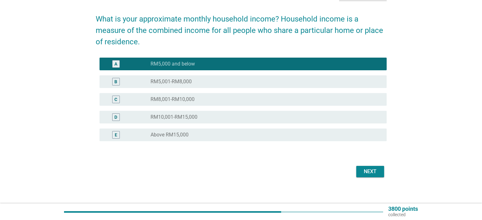
scroll to position [43, 0]
click at [370, 177] on div "Next" at bounding box center [241, 171] width 291 height 15
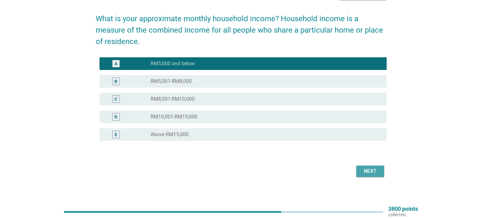
click at [370, 174] on div "Next" at bounding box center [370, 171] width 18 height 8
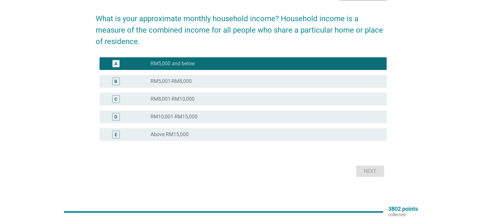
scroll to position [0, 0]
